Goal: Find specific page/section: Find specific page/section

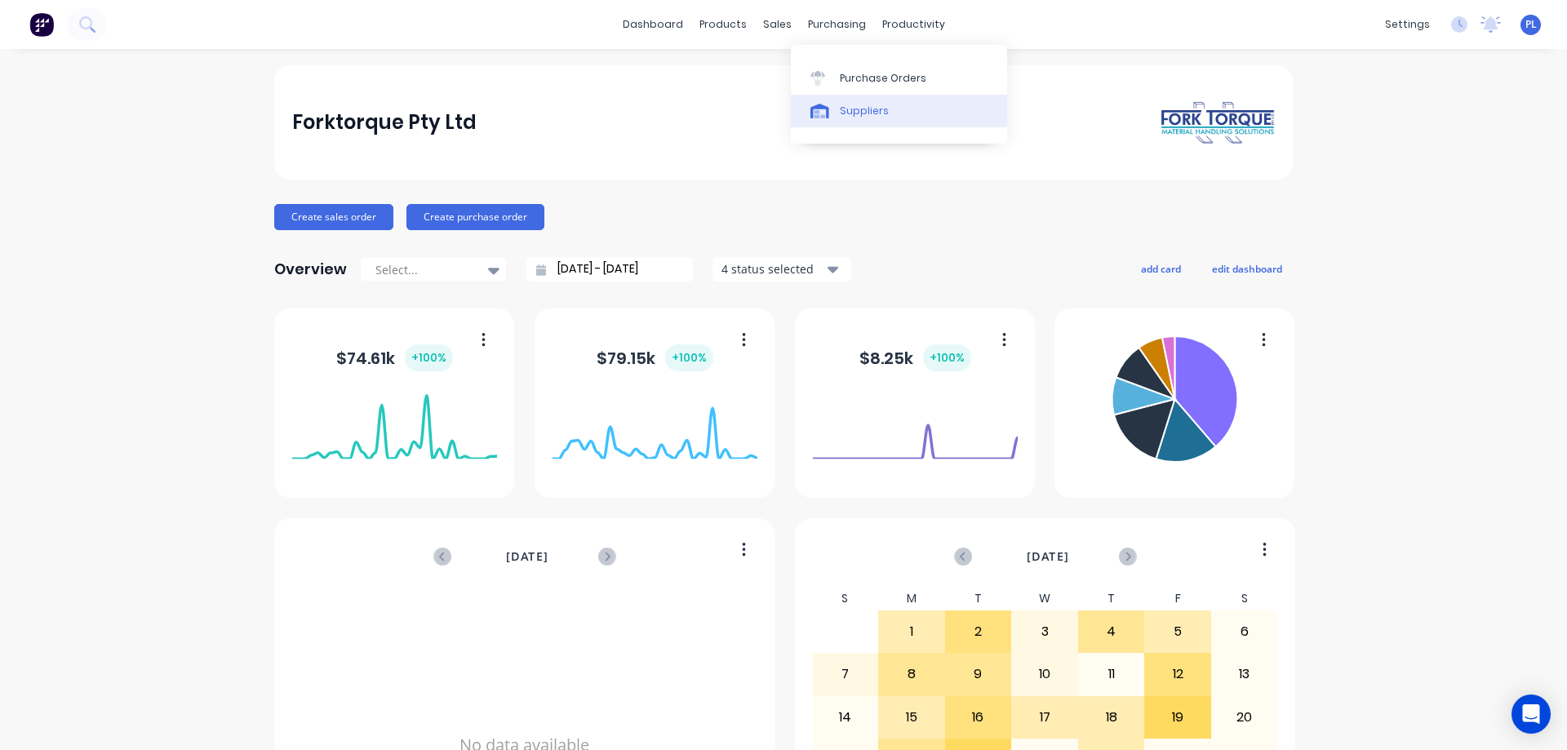
click at [851, 110] on div "Suppliers" at bounding box center [864, 111] width 49 height 15
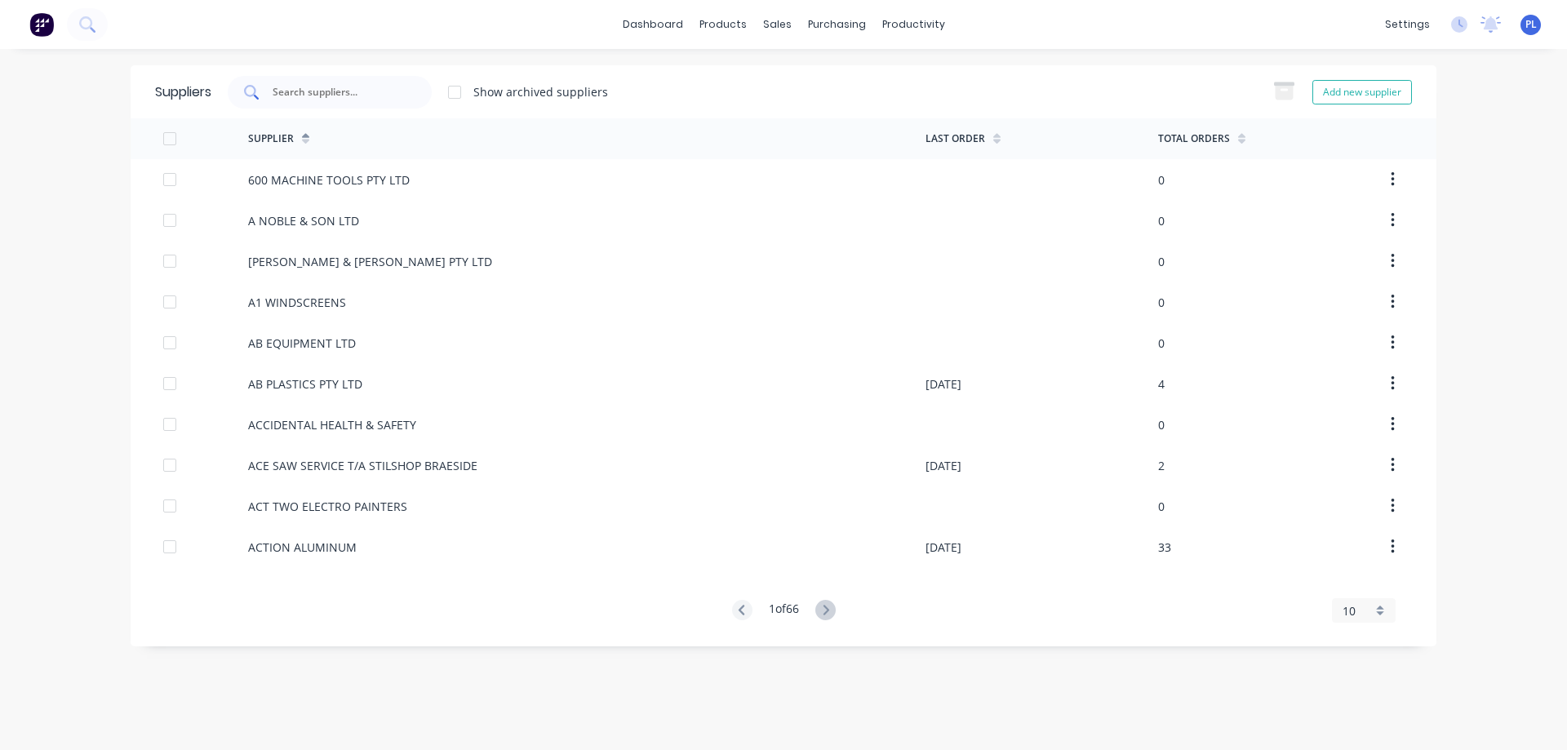
click at [278, 96] on input "text" at bounding box center [339, 92] width 136 height 16
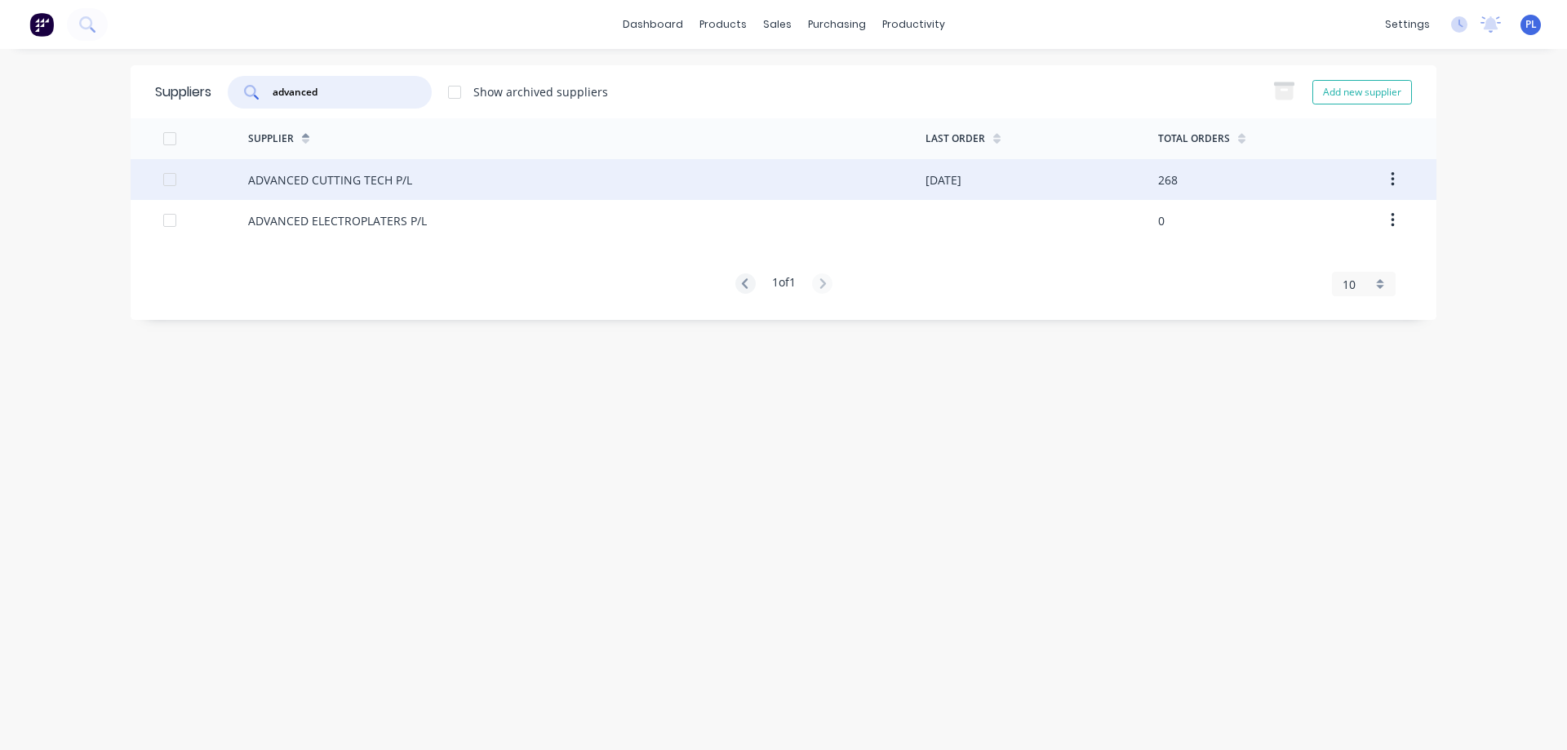
type input "advanced"
click at [351, 180] on div "ADVANCED CUTTING TECH P/L" at bounding box center [330, 179] width 164 height 17
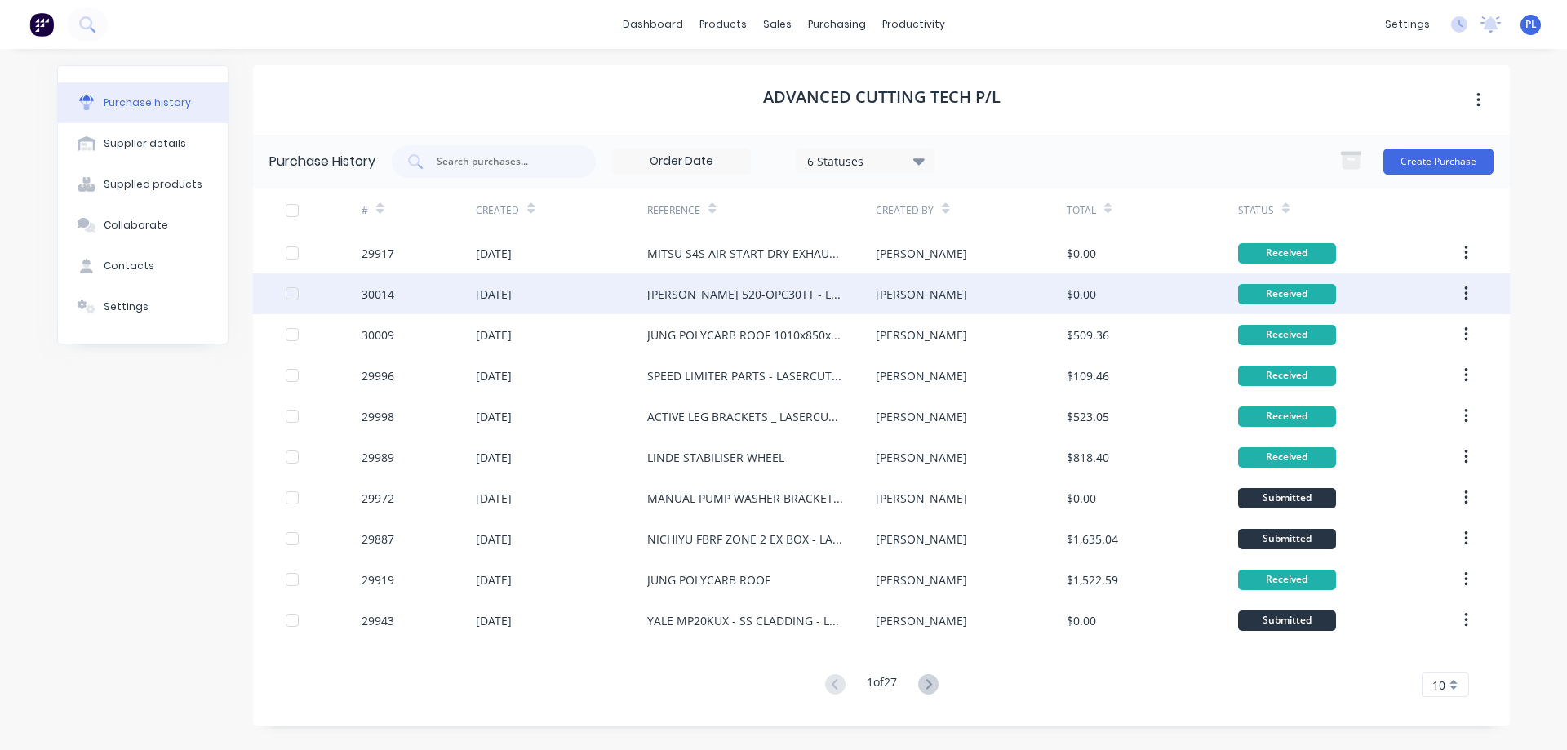
click at [593, 302] on div "[DATE]" at bounding box center [561, 293] width 171 height 41
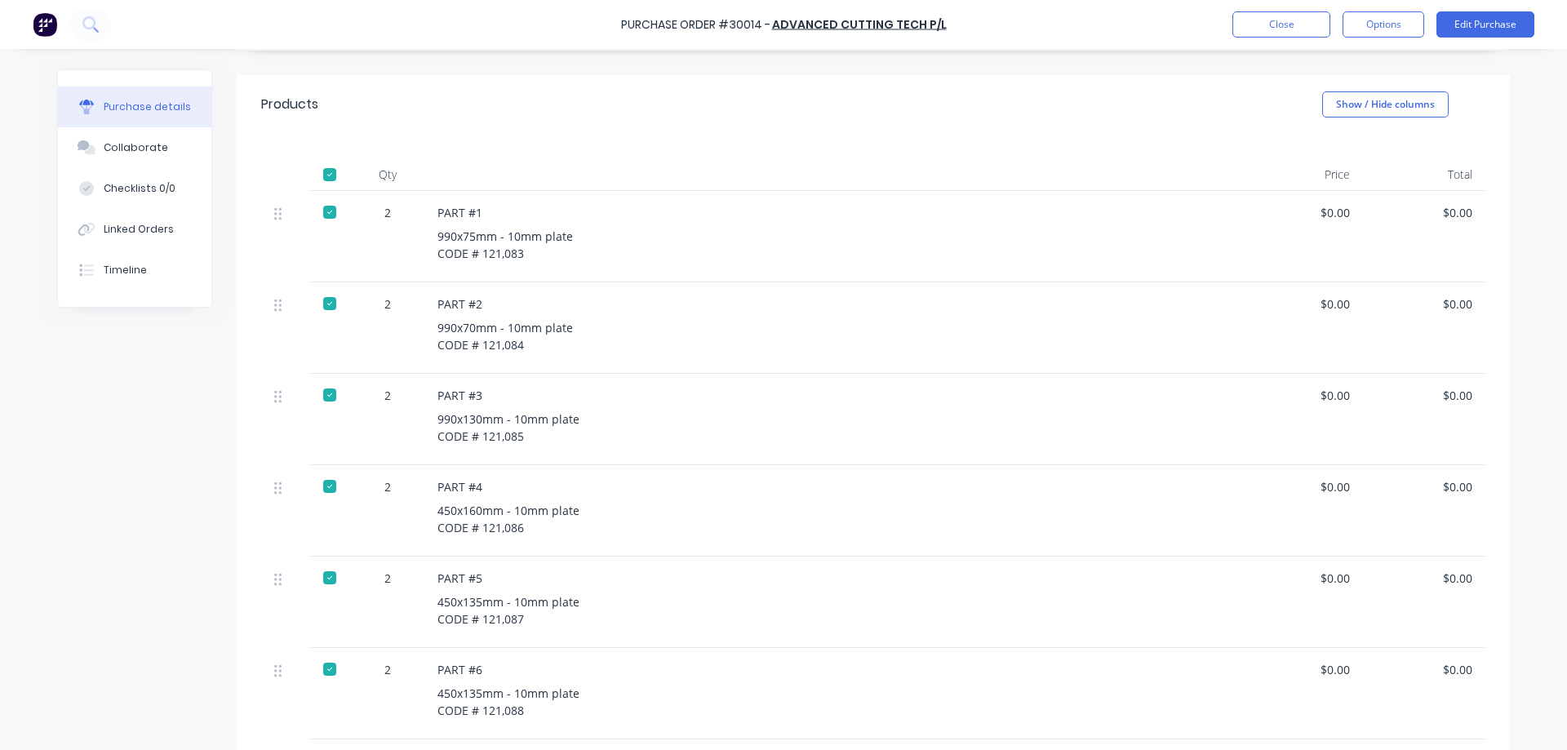
scroll to position [245, 0]
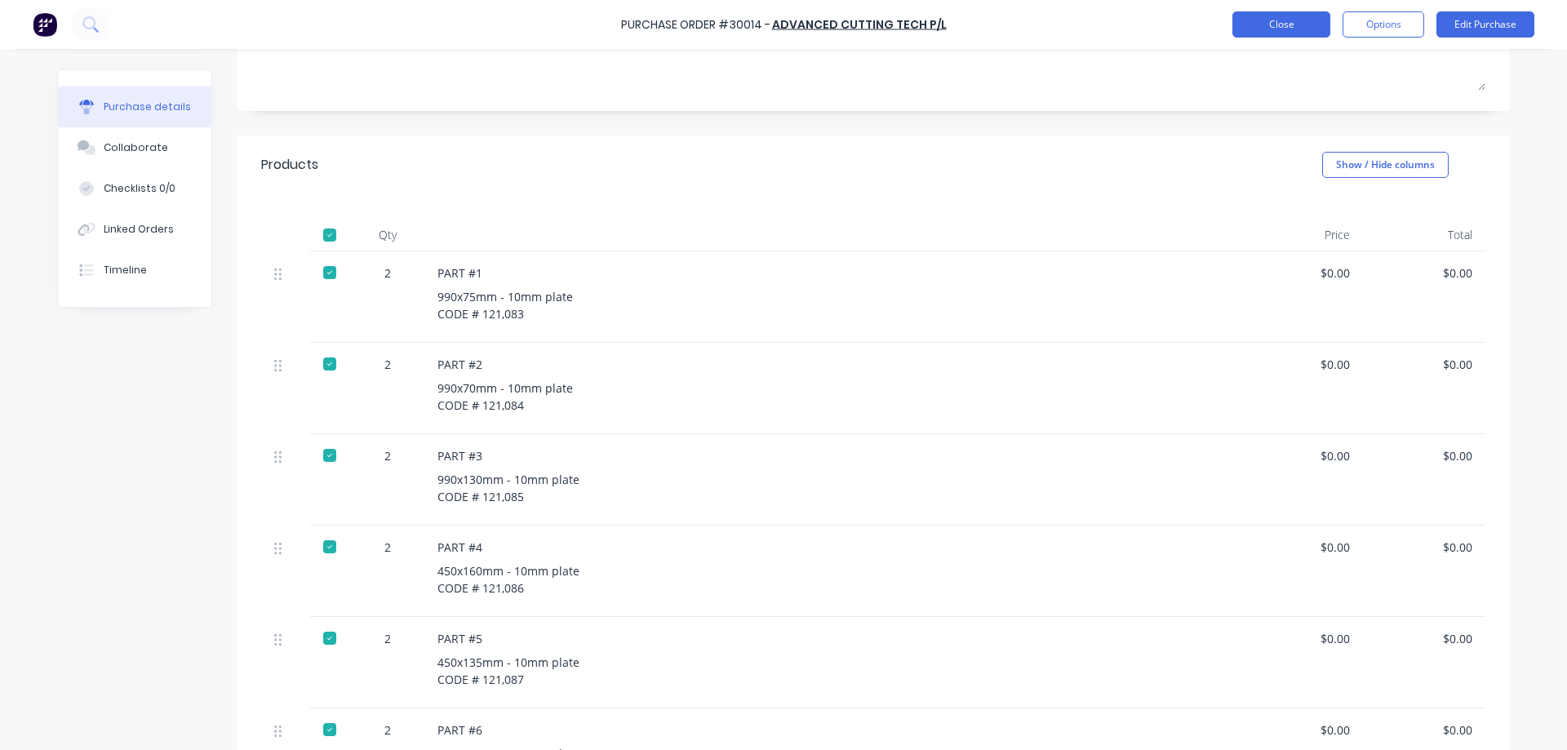
click at [1302, 28] on button "Close" at bounding box center [1282, 24] width 98 height 26
